Goal: Information Seeking & Learning: Find specific page/section

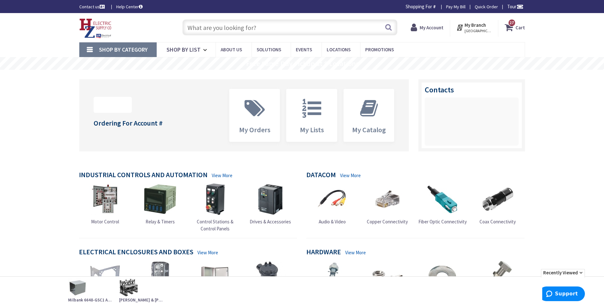
click at [219, 27] on input "text" at bounding box center [289, 27] width 215 height 16
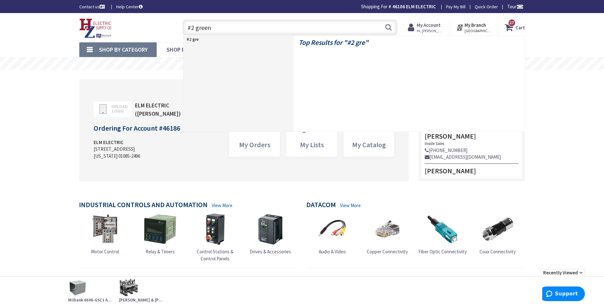
type input "#2 green"
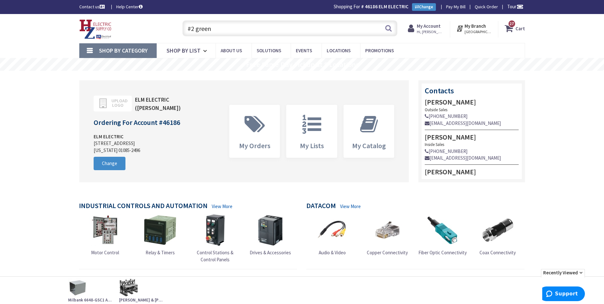
type input "[STREET_ADDRESS][PERSON_NAME]"
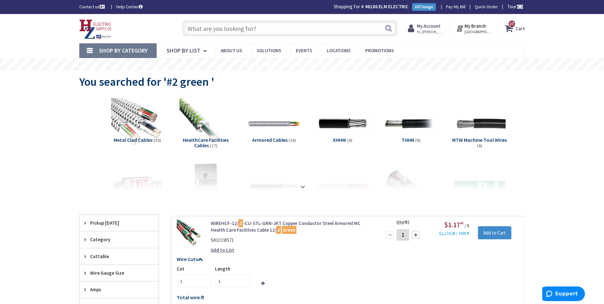
click at [249, 27] on input "text" at bounding box center [289, 28] width 215 height 16
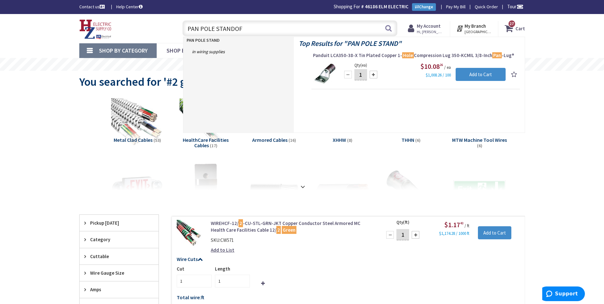
type input "PAN POLE STANDOFF"
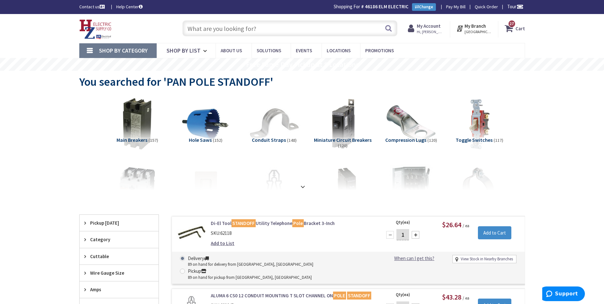
click at [227, 31] on input "text" at bounding box center [289, 28] width 215 height 16
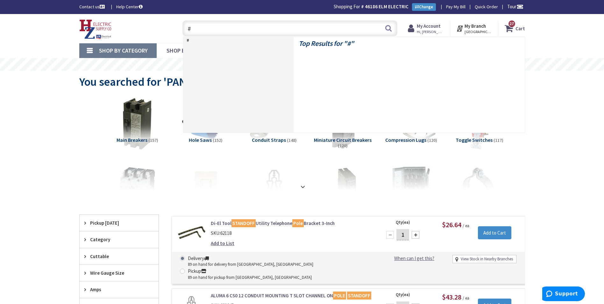
type input "#"
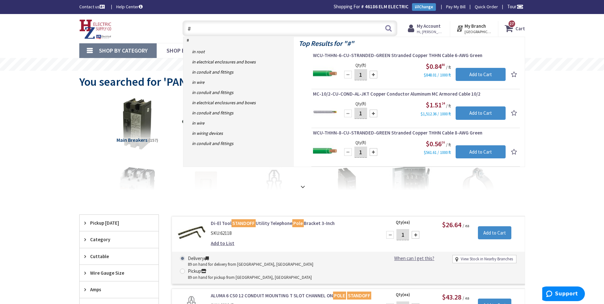
drag, startPoint x: 206, startPoint y: 30, endPoint x: 169, endPoint y: 26, distance: 36.8
click at [169, 26] on div "Toggle Nav # # Search 27 27 27 items Cart My Cart 27" at bounding box center [301, 28] width 455 height 21
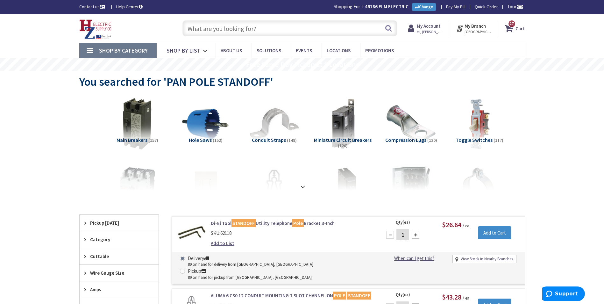
type input "#"
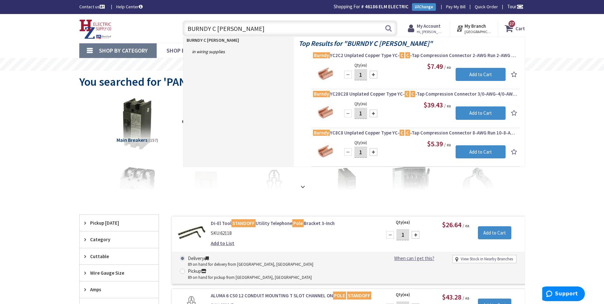
type input "BURNDY C CRIMP"
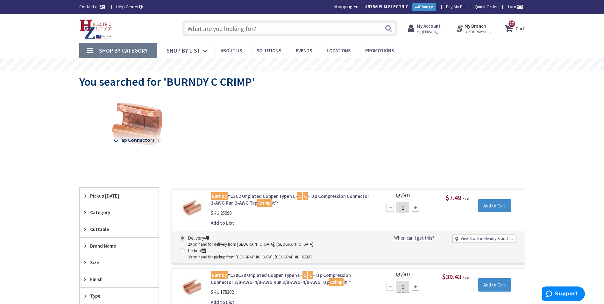
click at [238, 32] on input "text" at bounding box center [289, 28] width 215 height 16
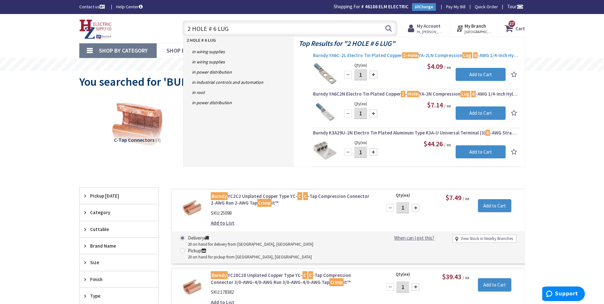
type input "2 HOLE # 6 LUG"
click at [358, 54] on span "Burndy YA6C-2L Electro Tin Plated Copper 2-Hole YA-2LN Compression Lug 6 -AWG 1…" at bounding box center [415, 55] width 205 height 6
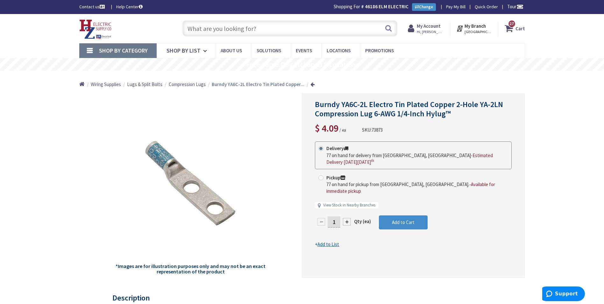
click at [228, 32] on input "text" at bounding box center [289, 28] width 215 height 16
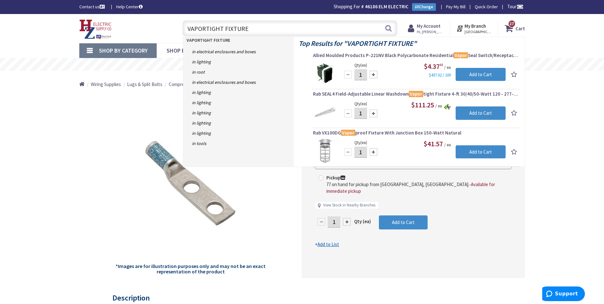
type input "VAPORTIGHT FIXTURES"
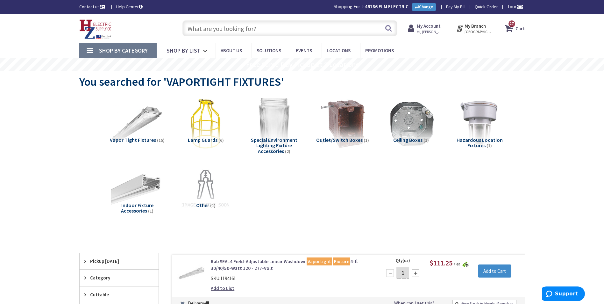
click at [266, 28] on input "text" at bounding box center [289, 28] width 215 height 16
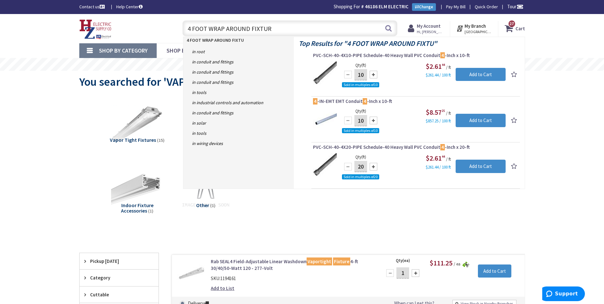
type input "4 FOOT WRAP AROUND FIXTURE"
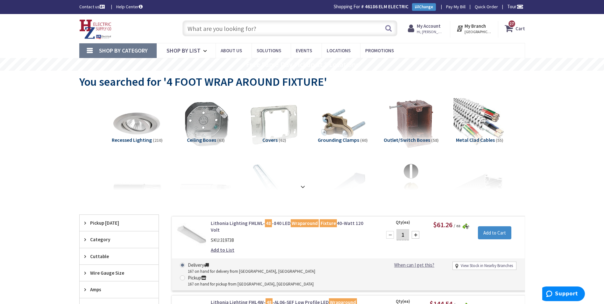
click at [226, 29] on input "text" at bounding box center [289, 28] width 215 height 16
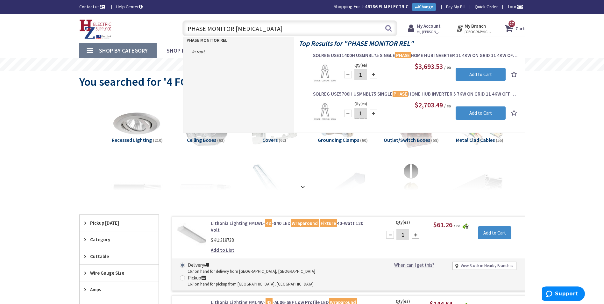
type input "PHASE MONITOR RELAY"
